Goal: Task Accomplishment & Management: Manage account settings

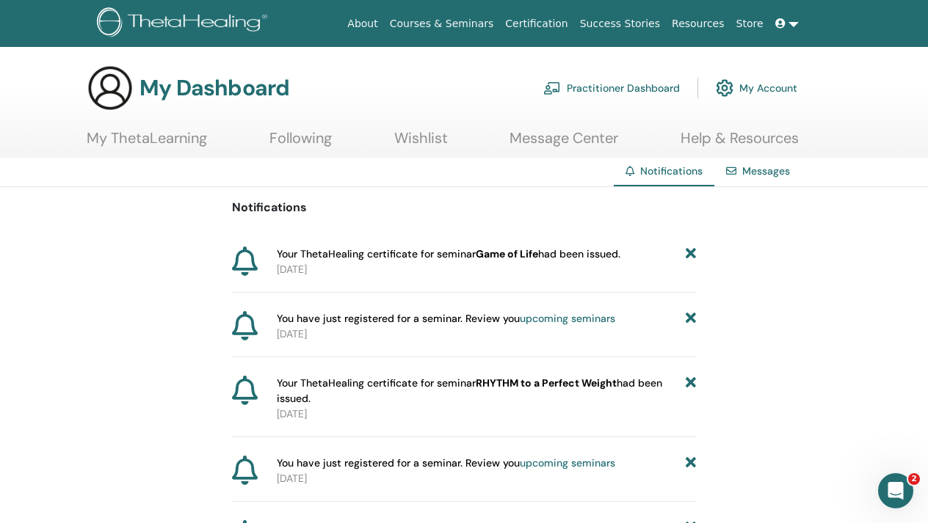
click at [757, 88] on link "My Account" at bounding box center [756, 88] width 81 height 32
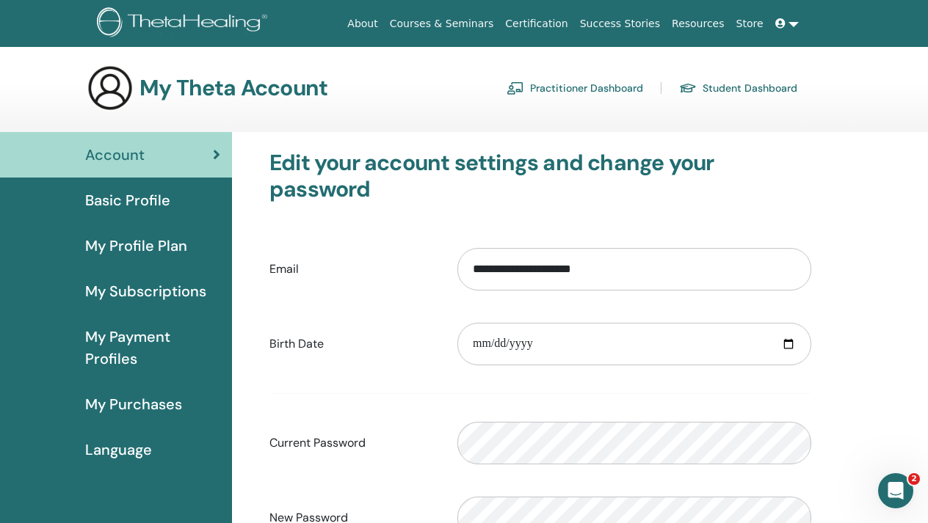
click at [383, 21] on link "About" at bounding box center [362, 23] width 42 height 27
click at [607, 85] on link "Practitioner Dashboard" at bounding box center [574, 87] width 137 height 23
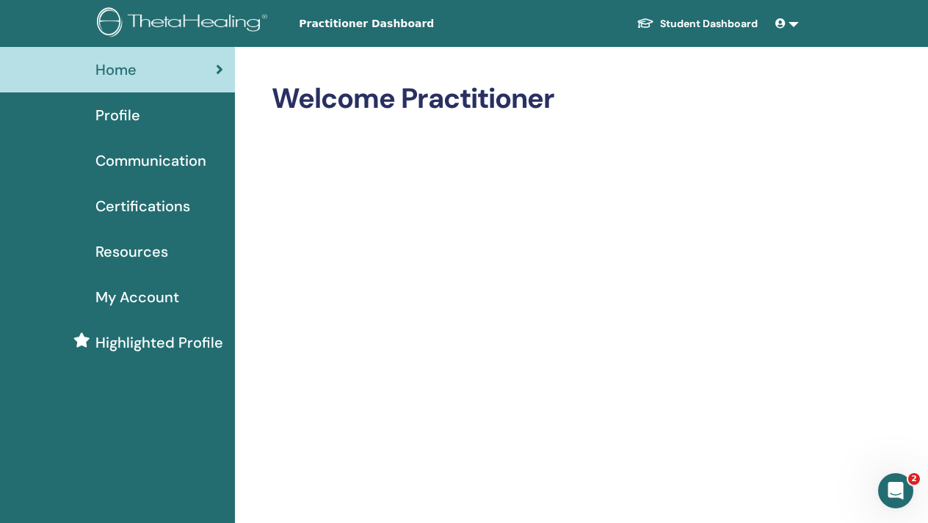
click at [794, 23] on link at bounding box center [786, 23] width 35 height 27
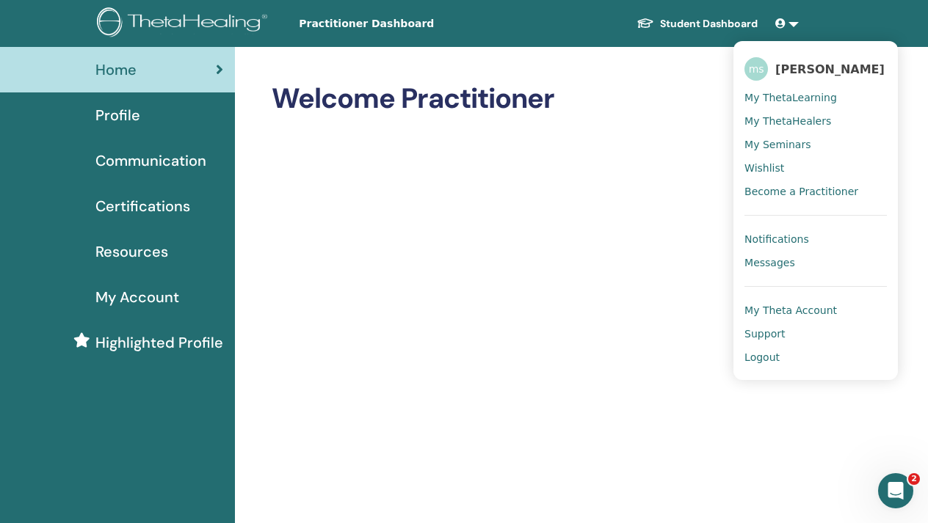
click at [802, 65] on span "[PERSON_NAME]" at bounding box center [829, 69] width 109 height 15
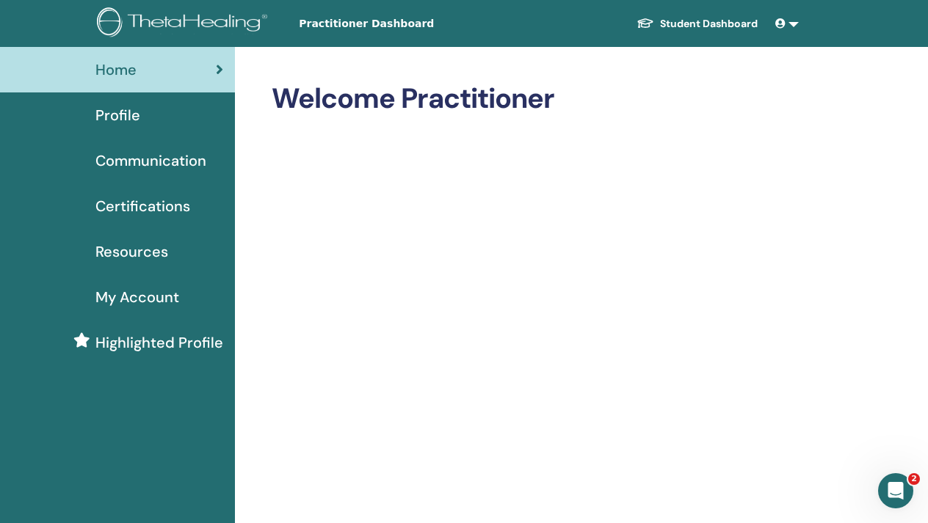
click at [791, 23] on link at bounding box center [786, 23] width 35 height 27
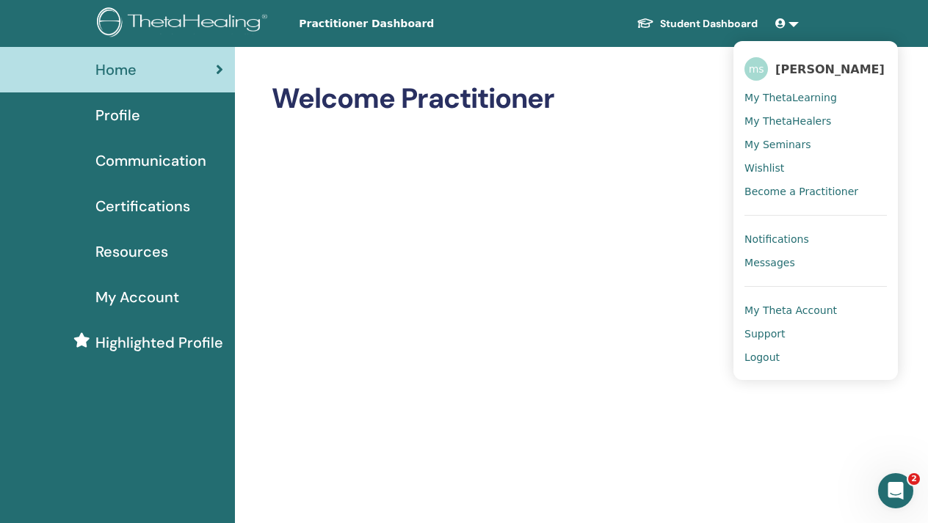
click at [803, 310] on span "My Theta Account" at bounding box center [790, 310] width 92 height 13
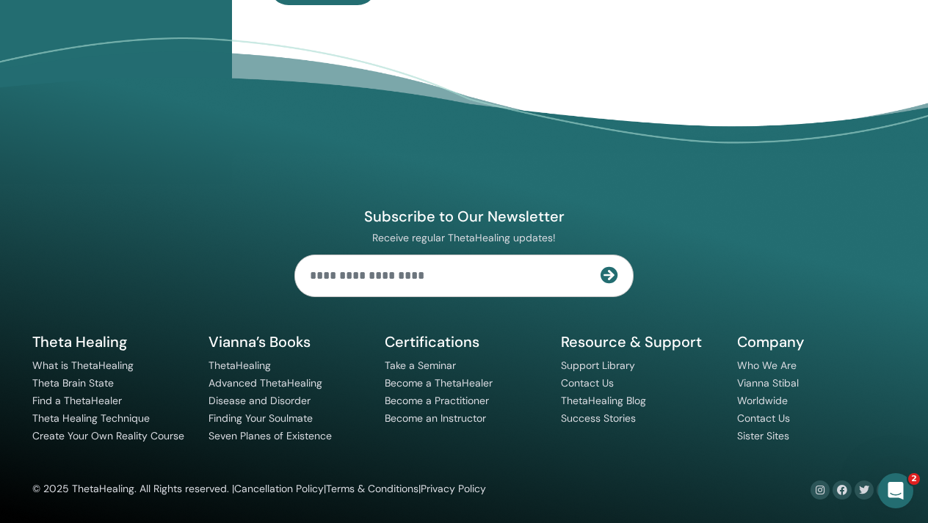
scroll to position [704, 0]
click at [902, 489] on icon "Open Intercom Messenger" at bounding box center [894, 489] width 24 height 24
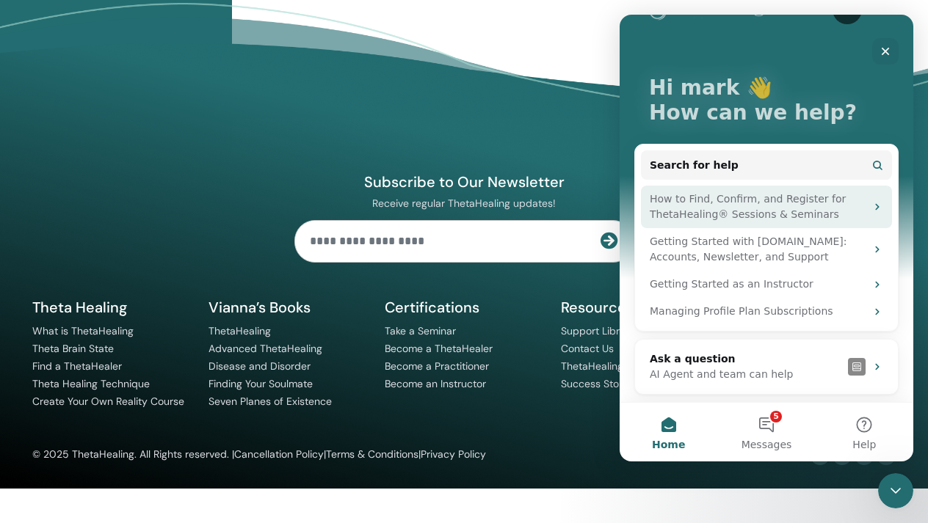
scroll to position [43, 0]
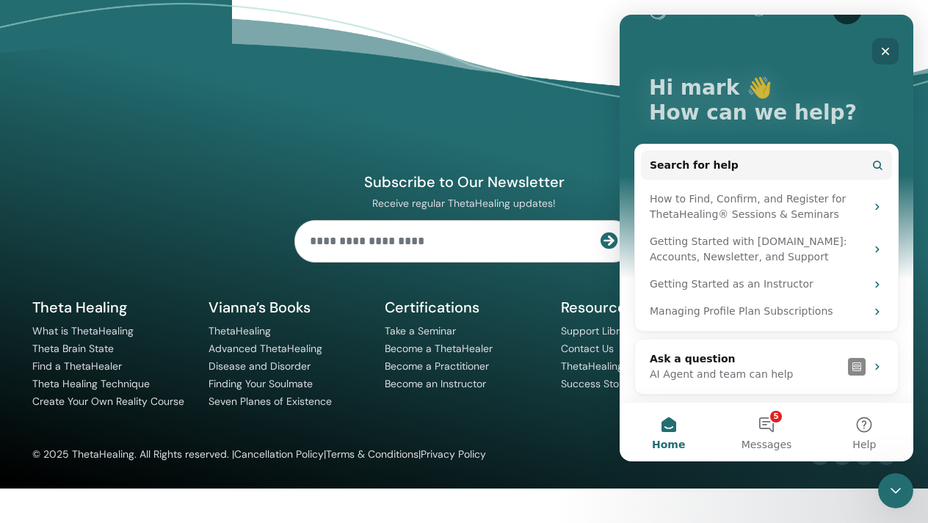
click at [885, 51] on icon "Close" at bounding box center [886, 52] width 8 height 8
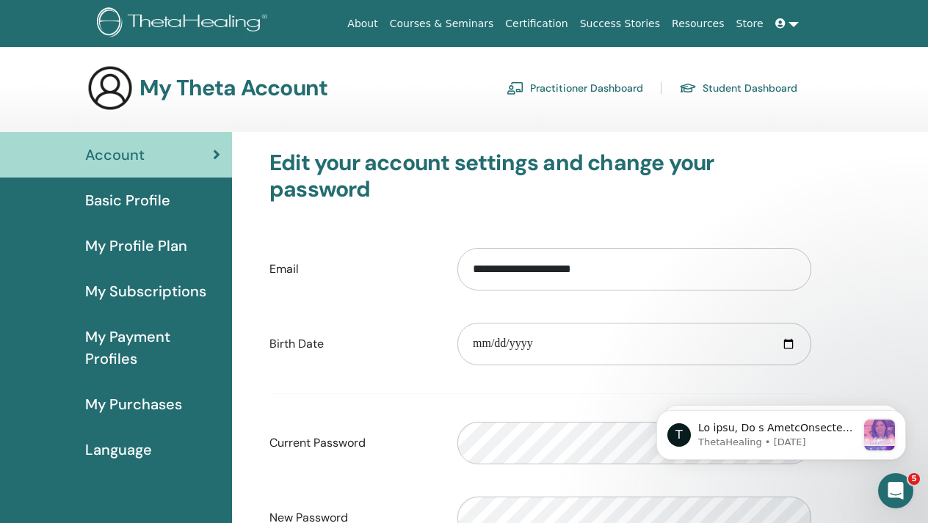
scroll to position [0, 0]
click at [383, 21] on link "About" at bounding box center [362, 23] width 42 height 27
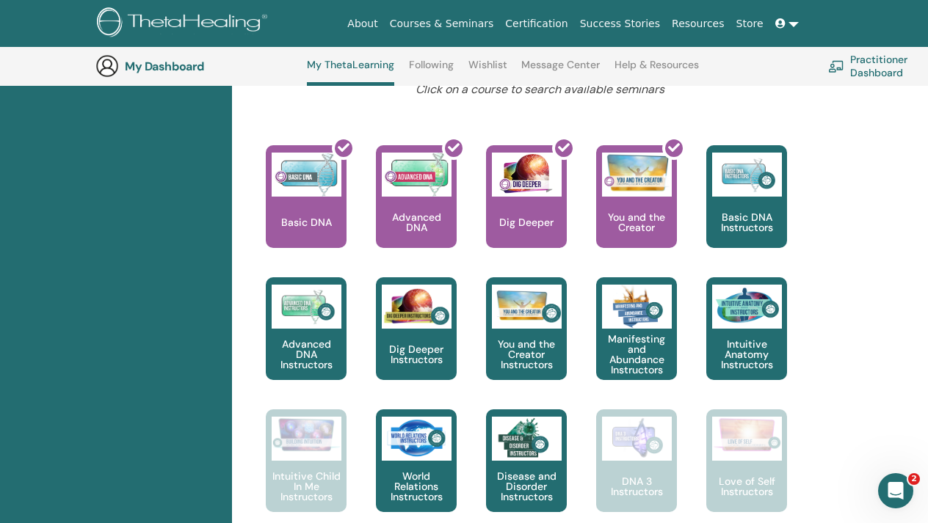
scroll to position [604, 0]
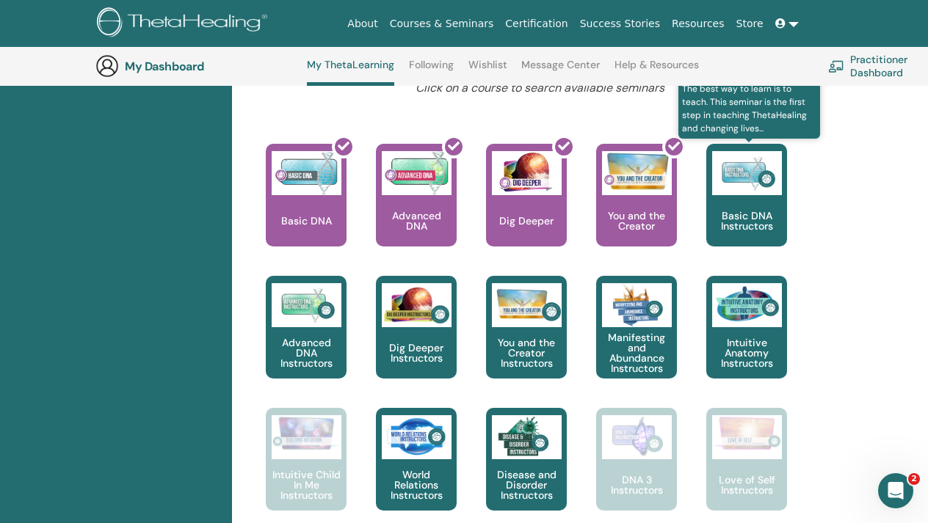
click at [746, 211] on p "Basic DNA Instructors" at bounding box center [746, 221] width 81 height 21
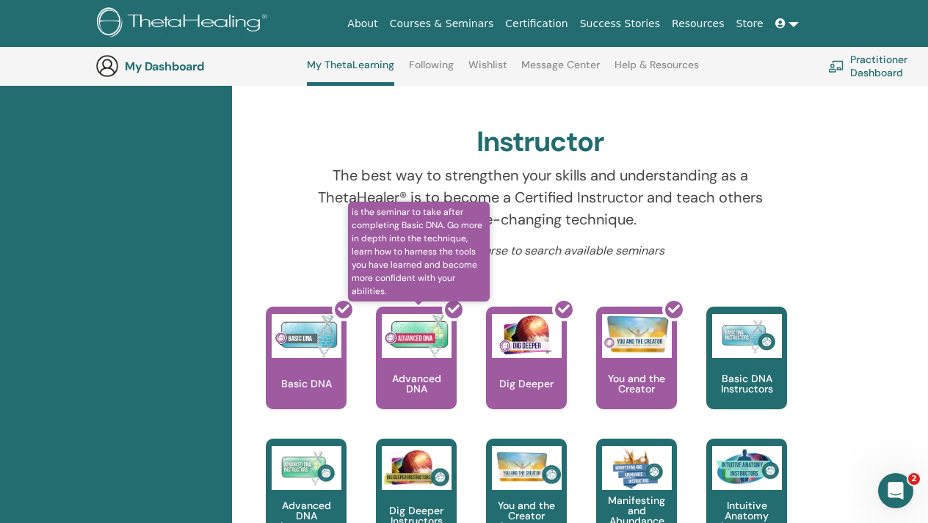
scroll to position [439, 0]
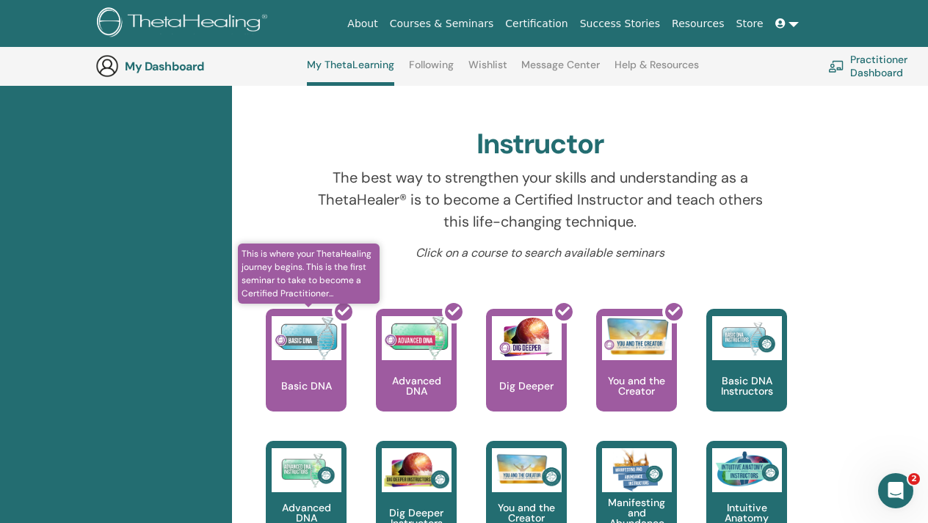
click at [322, 368] on div at bounding box center [315, 366] width 81 height 132
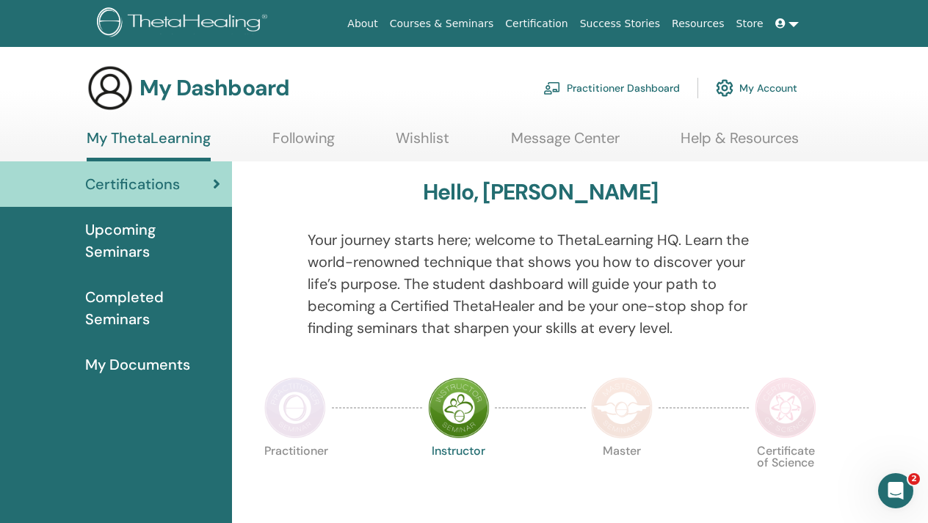
click at [757, 81] on link "My Account" at bounding box center [756, 88] width 81 height 32
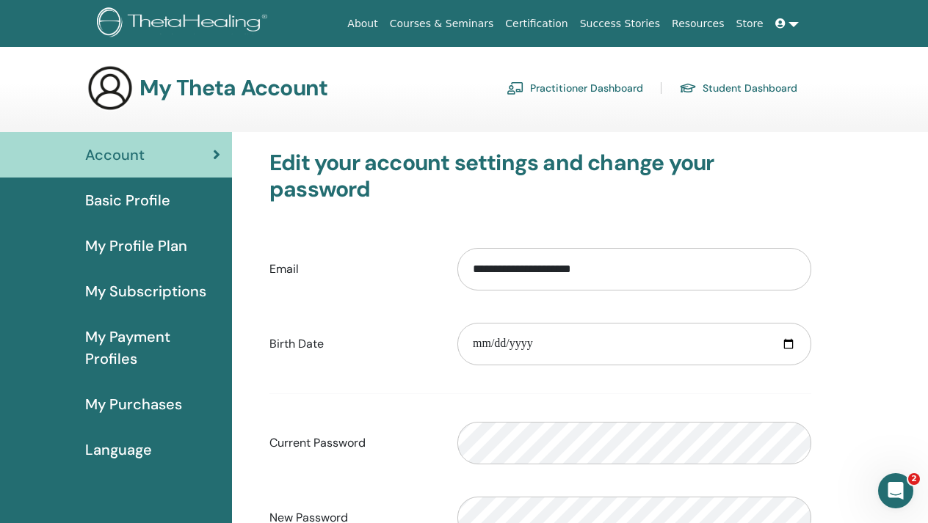
click at [450, 20] on link "Courses & Seminars" at bounding box center [442, 23] width 116 height 27
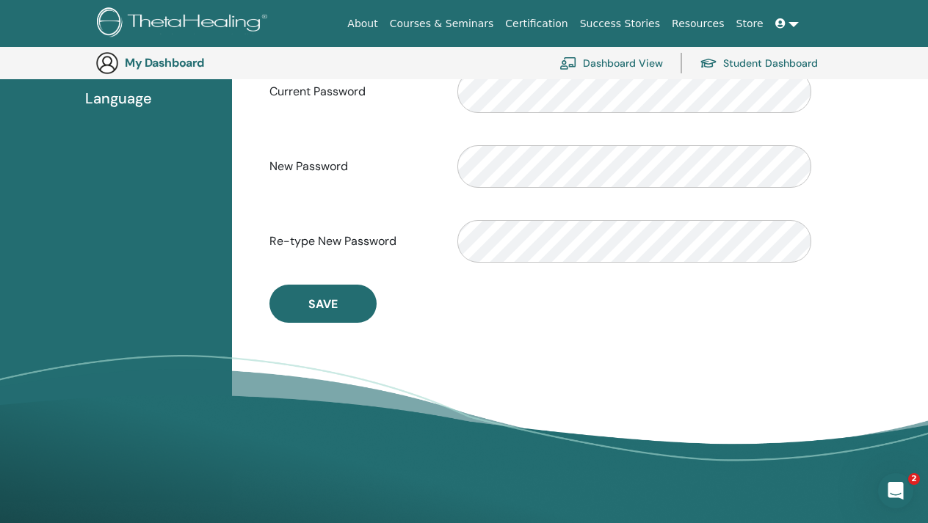
scroll to position [397, 0]
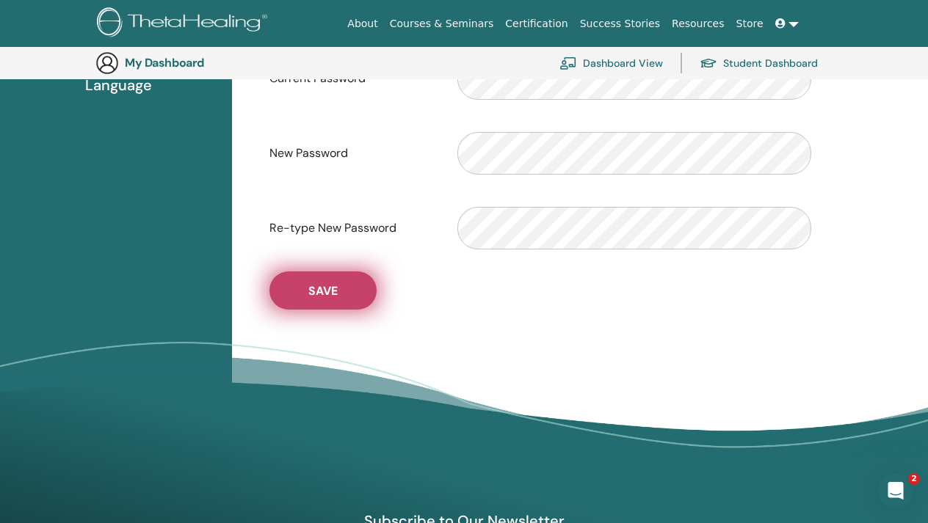
click at [340, 304] on button "Save" at bounding box center [322, 291] width 107 height 38
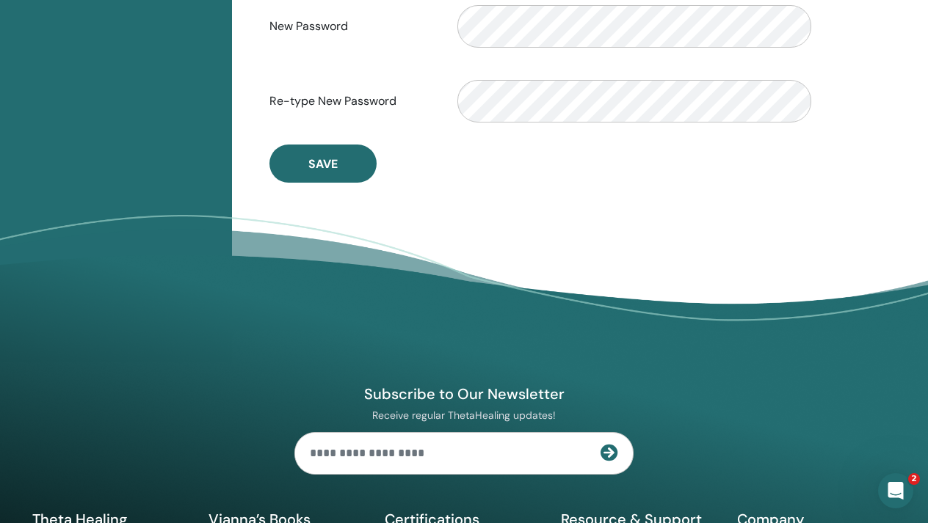
scroll to position [542, 0]
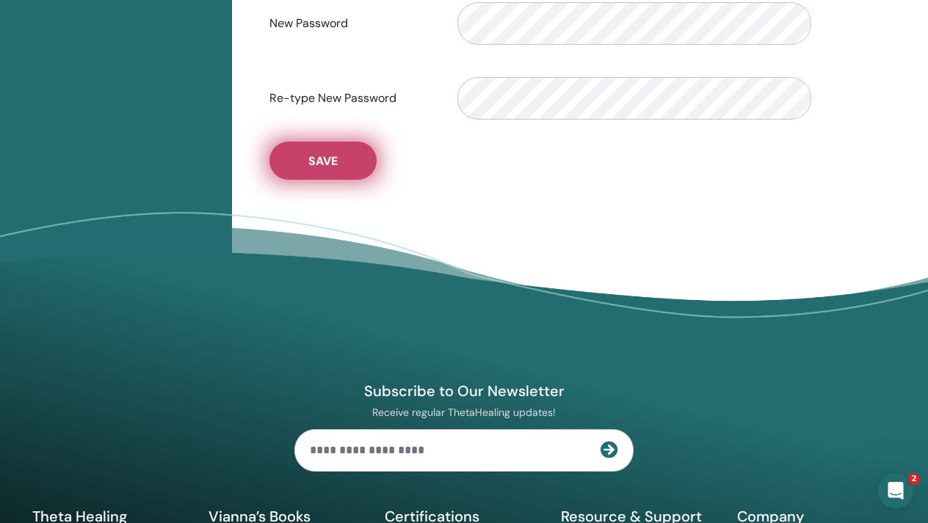
click at [318, 164] on span "Save" at bounding box center [322, 160] width 29 height 15
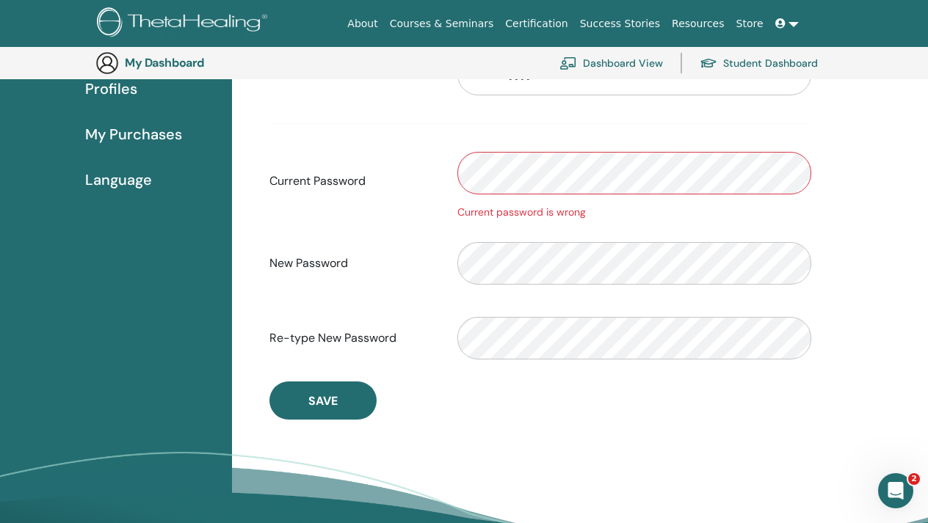
scroll to position [306, 0]
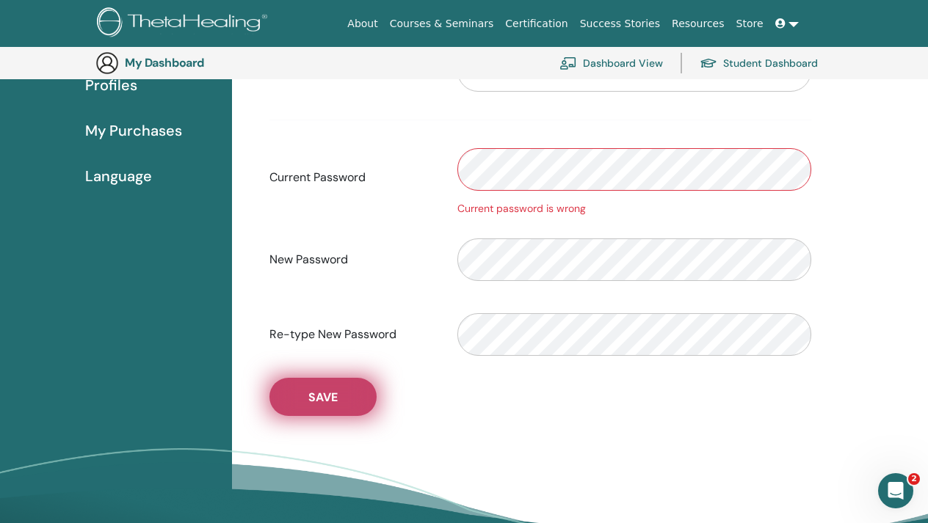
click at [326, 401] on span "Save" at bounding box center [322, 397] width 29 height 15
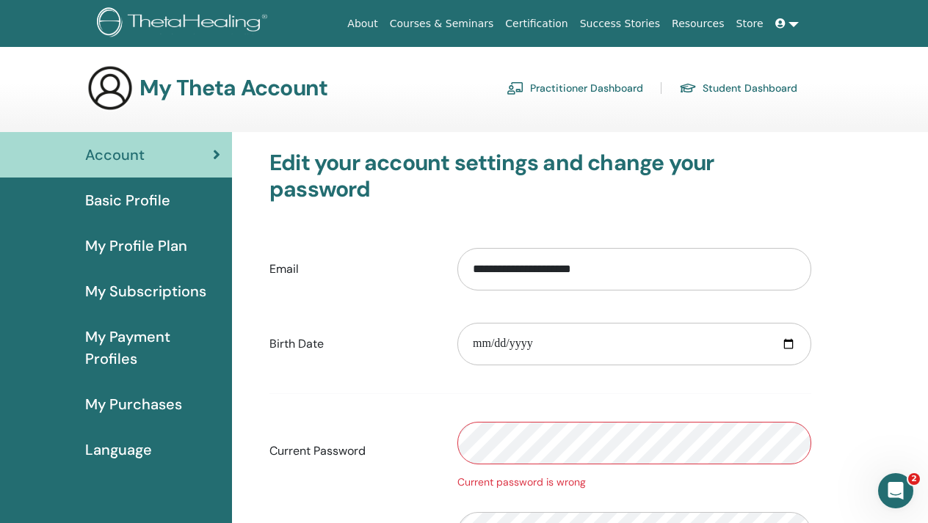
scroll to position [0, 0]
click at [598, 85] on link "Practitioner Dashboard" at bounding box center [574, 87] width 137 height 23
